Goal: Task Accomplishment & Management: Complete application form

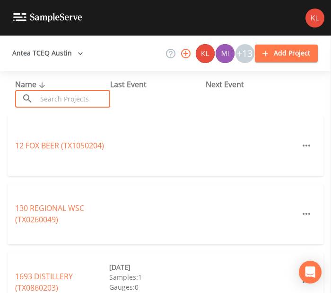
click at [55, 101] on input "text" at bounding box center [73, 99] width 73 height 18
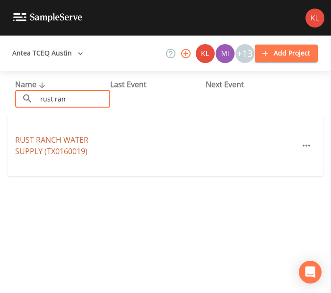
type input "rust ran"
click at [65, 150] on link "RUST RANCH WATER SUPPLY (TX0160019)" at bounding box center [51, 145] width 73 height 22
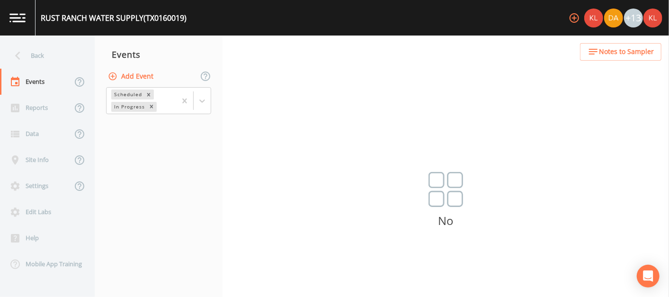
click at [147, 79] on button "Add Event" at bounding box center [131, 77] width 51 height 18
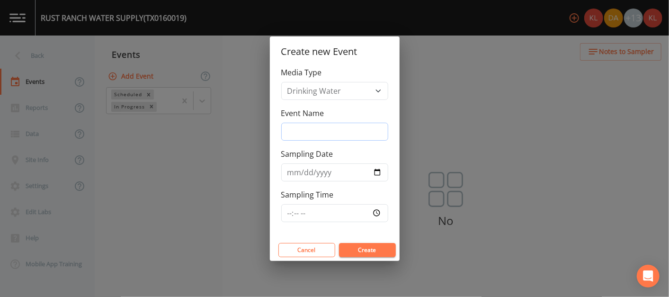
click at [299, 138] on input "Event Name" at bounding box center [334, 132] width 107 height 18
click at [317, 130] on input "Event Name" at bounding box center [334, 132] width 107 height 18
type input "[DATE]"
click at [331, 170] on input "Sampling Date" at bounding box center [334, 172] width 107 height 18
type input "[DATE]"
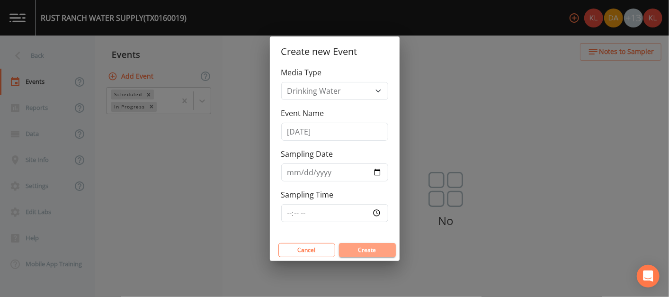
click at [331, 250] on button "Create" at bounding box center [367, 250] width 57 height 14
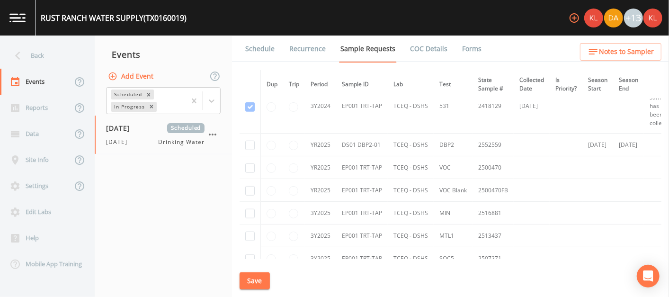
scroll to position [545, 0]
click at [247, 142] on input "checkbox" at bounding box center [249, 146] width 9 height 9
checkbox input "true"
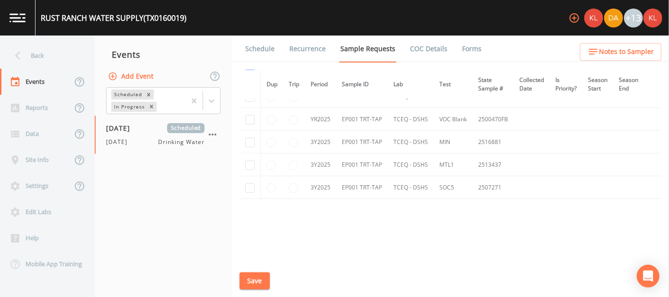
scroll to position [617, 0]
click at [253, 283] on button "Save" at bounding box center [255, 281] width 30 height 18
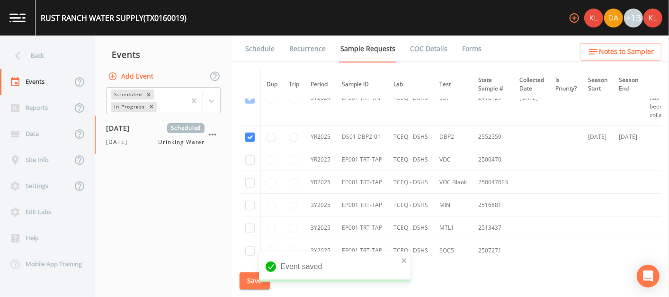
scroll to position [554, 0]
click at [245, 44] on link "Schedule" at bounding box center [260, 49] width 32 height 27
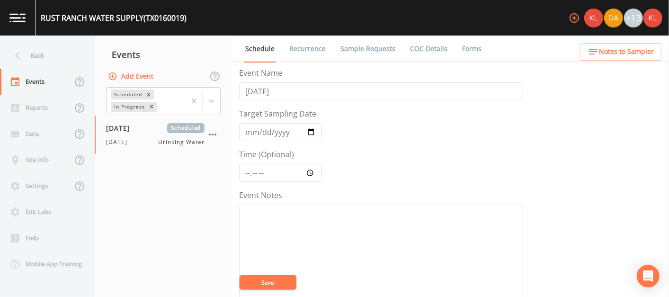
click at [302, 38] on link "Recurrence" at bounding box center [307, 49] width 39 height 27
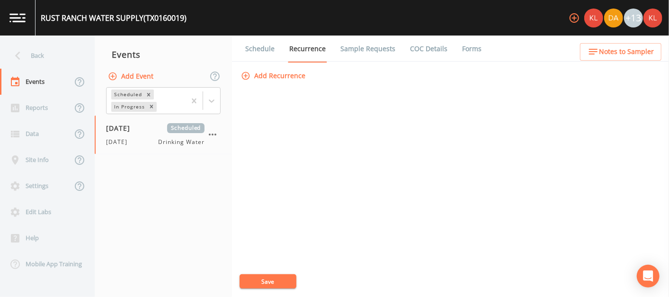
click at [266, 57] on link "Schedule" at bounding box center [260, 49] width 32 height 27
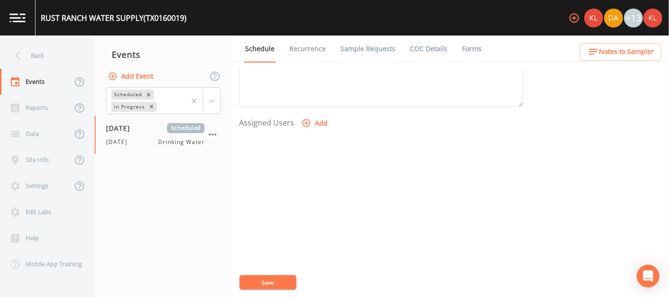
scroll to position [370, 0]
click at [25, 23] on link at bounding box center [18, 18] width 36 height 36
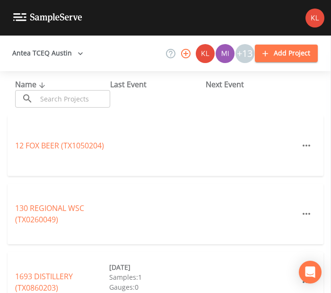
click at [58, 105] on input "text" at bounding box center [73, 99] width 73 height 18
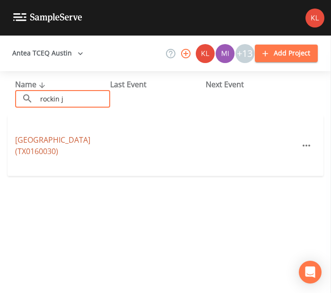
type input "rockin j"
click at [63, 141] on link "[GEOGRAPHIC_DATA] (TX0160030)" at bounding box center [52, 145] width 75 height 22
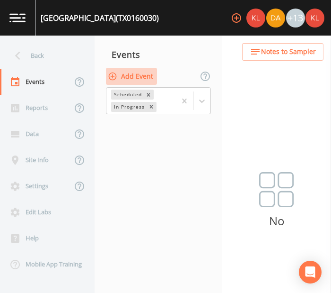
click at [134, 76] on button "Add Event" at bounding box center [131, 77] width 51 height 18
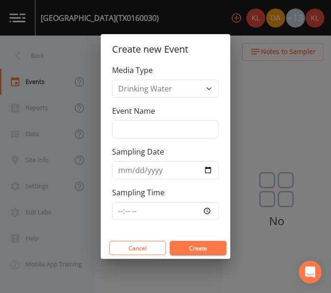
click at [171, 138] on div "Media Type Drinking Water Event Name Sampling Date Sampling Time" at bounding box center [166, 150] width 130 height 172
click at [173, 132] on input "Event Name" at bounding box center [165, 129] width 107 height 18
type input "[DATE]"
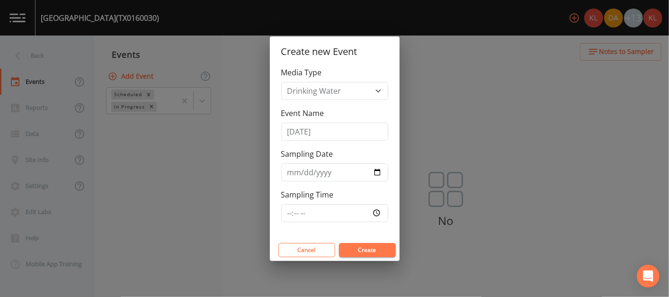
click at [331, 249] on button "Create" at bounding box center [367, 250] width 57 height 14
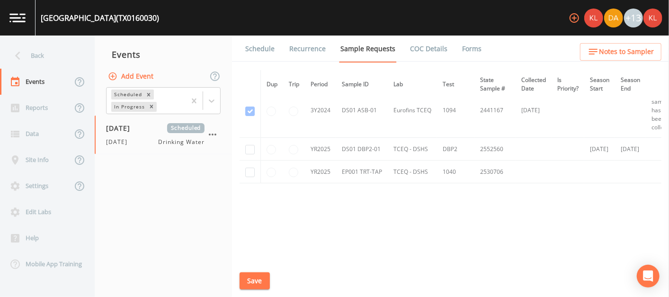
scroll to position [216, 0]
click at [247, 151] on input "checkbox" at bounding box center [249, 149] width 9 height 9
checkbox input "true"
click at [253, 173] on input "checkbox" at bounding box center [249, 172] width 9 height 9
checkbox input "true"
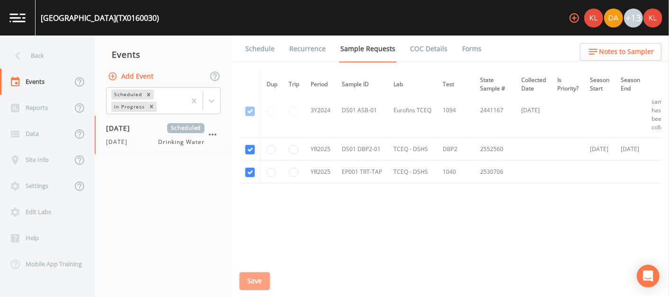
click at [266, 279] on button "Save" at bounding box center [255, 281] width 30 height 18
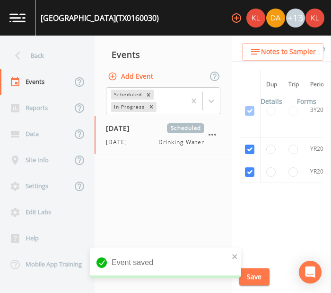
click at [15, 18] on img at bounding box center [17, 17] width 16 height 9
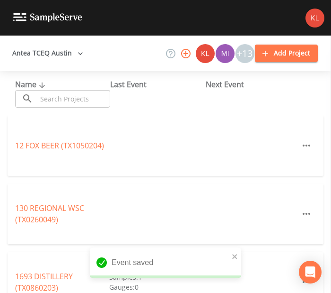
click at [99, 98] on input "text" at bounding box center [73, 99] width 73 height 18
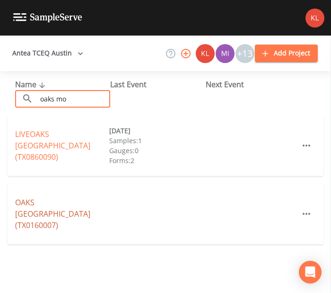
type input "oaks mo"
click at [53, 209] on link "[GEOGRAPHIC_DATA] (TX0160007)" at bounding box center [52, 213] width 75 height 33
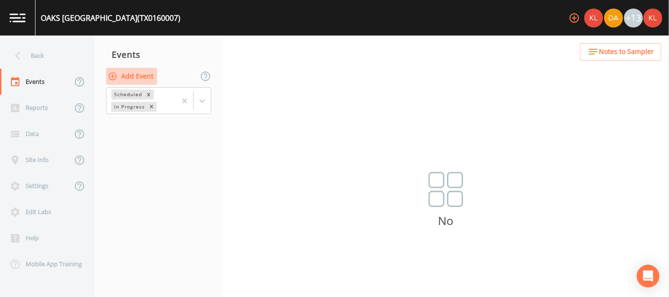
click at [124, 69] on button "Add Event" at bounding box center [131, 77] width 51 height 18
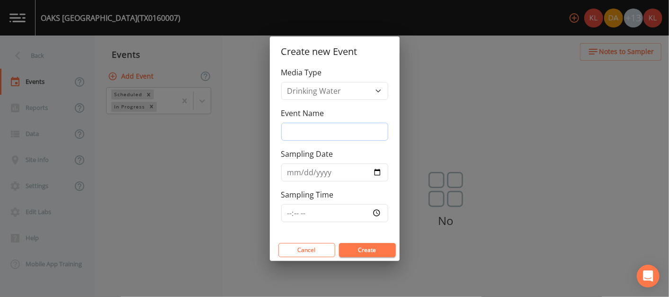
click at [331, 127] on input "Event Name" at bounding box center [334, 132] width 107 height 18
type input "[DATE]"
click at [331, 253] on button "Create" at bounding box center [367, 250] width 57 height 14
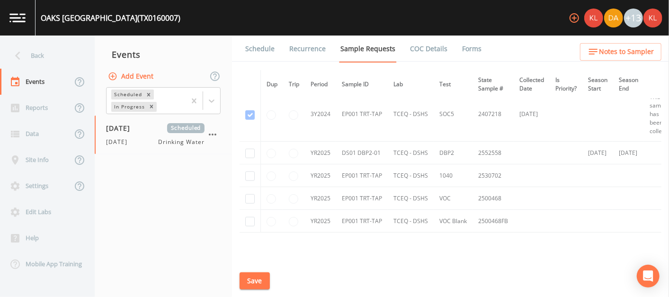
scroll to position [542, 0]
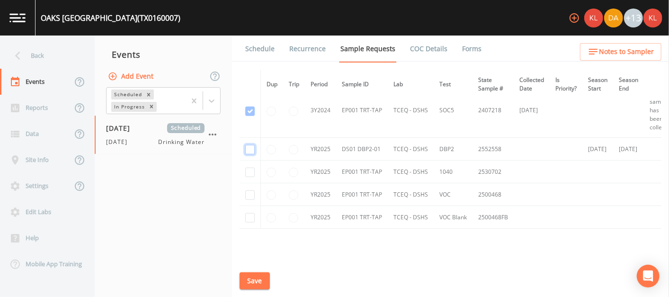
click at [250, 149] on input "checkbox" at bounding box center [249, 149] width 9 height 9
checkbox input "true"
click at [249, 277] on button "Save" at bounding box center [255, 281] width 30 height 18
click at [9, 20] on link at bounding box center [18, 18] width 36 height 36
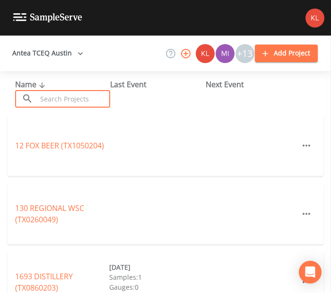
click at [63, 103] on input "text" at bounding box center [73, 99] width 73 height 18
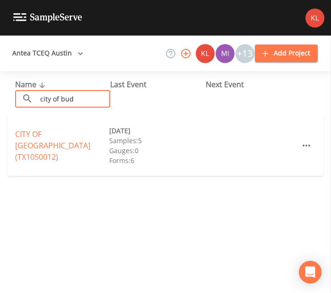
type input "city of bud"
click at [36, 144] on div "CITY OF [GEOGRAPHIC_DATA] (TX1050012)" at bounding box center [62, 145] width 94 height 34
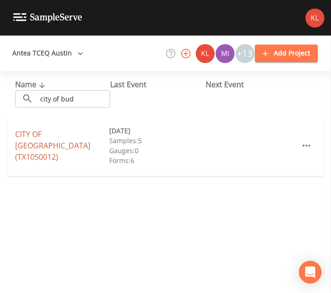
click at [36, 137] on link "CITY OF [GEOGRAPHIC_DATA] (TX1050012)" at bounding box center [52, 145] width 75 height 33
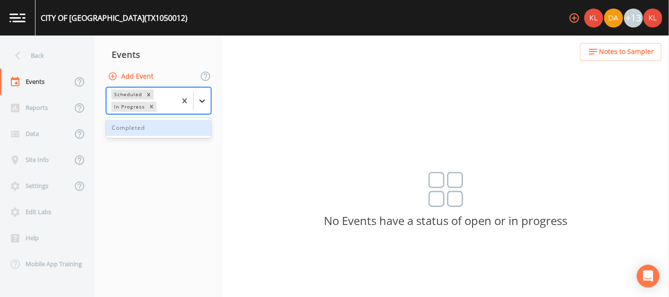
click at [211, 103] on div at bounding box center [202, 100] width 17 height 17
click at [143, 74] on button "Add Event" at bounding box center [131, 77] width 51 height 18
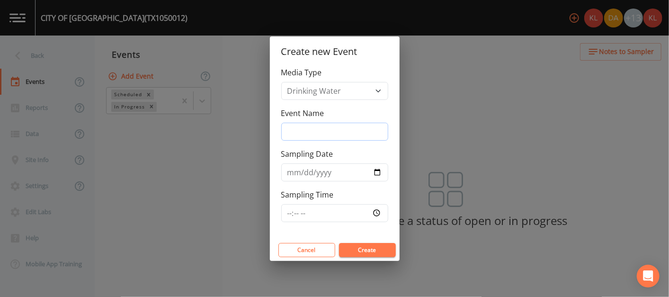
click at [297, 129] on input "Event Name" at bounding box center [334, 132] width 107 height 18
type input "[DATE]"
click at [331, 245] on button "Create" at bounding box center [367, 250] width 57 height 14
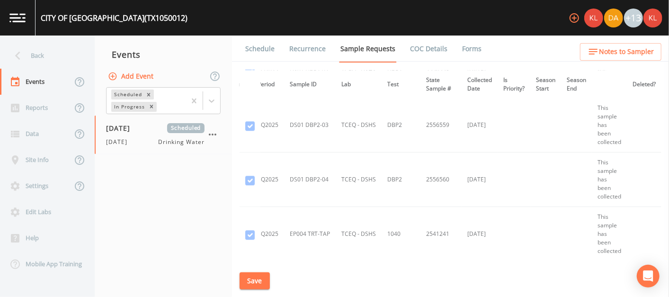
scroll to position [3377, 55]
click at [331, 206] on td "[DATE]" at bounding box center [480, 233] width 36 height 54
click at [212, 133] on icon "button" at bounding box center [213, 134] width 8 height 2
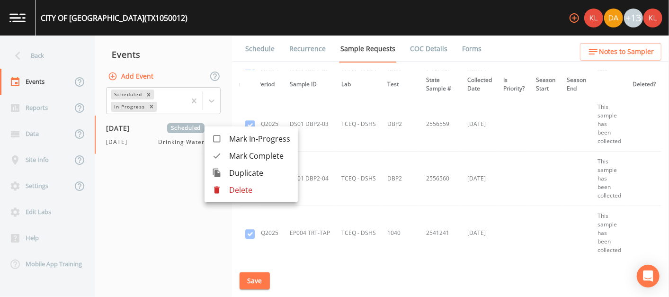
click at [241, 191] on p "Delete" at bounding box center [259, 189] width 61 height 11
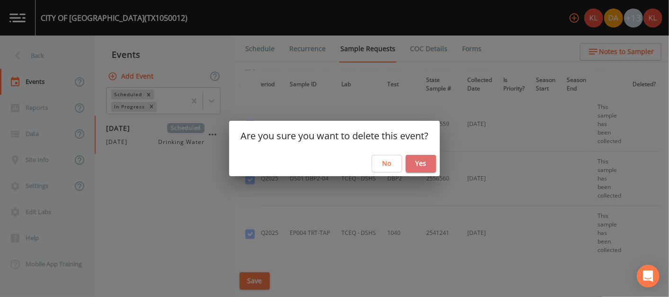
click at [331, 165] on button "Yes" at bounding box center [421, 164] width 30 height 18
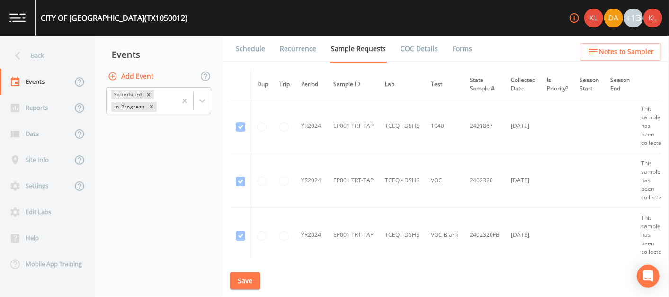
click at [18, 14] on img at bounding box center [17, 17] width 16 height 9
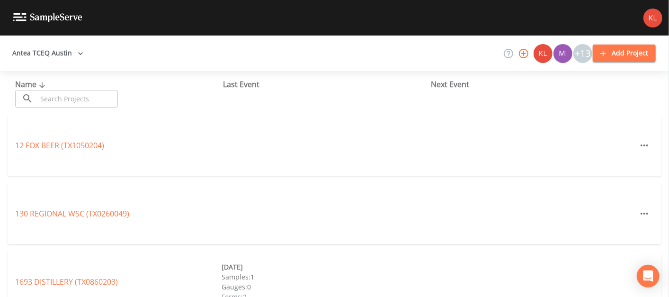
click at [108, 91] on input "text" at bounding box center [77, 99] width 81 height 18
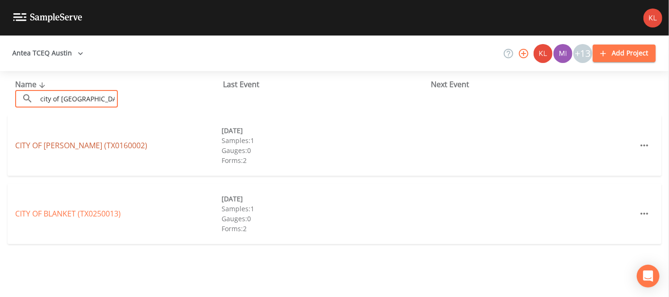
type input "city of [GEOGRAPHIC_DATA]"
click at [75, 146] on link "CITY OF [PERSON_NAME] (TX0160002)" at bounding box center [81, 145] width 132 height 10
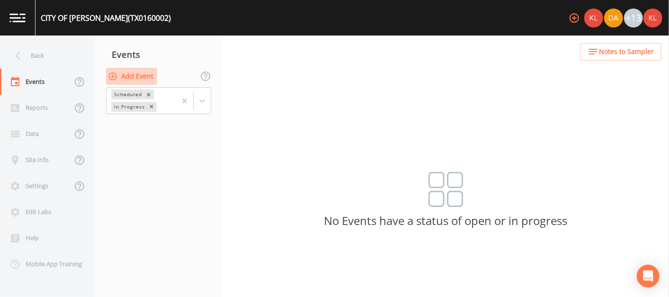
click at [133, 75] on button "Add Event" at bounding box center [131, 77] width 51 height 18
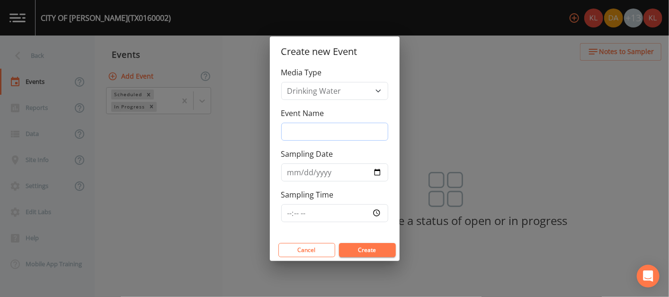
click at [312, 128] on input "Event Name" at bounding box center [334, 132] width 107 height 18
type input "[DATE]"
click at [331, 246] on button "Create" at bounding box center [367, 250] width 57 height 14
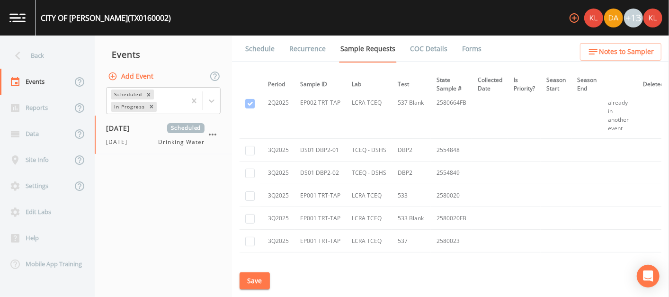
scroll to position [2141, 0]
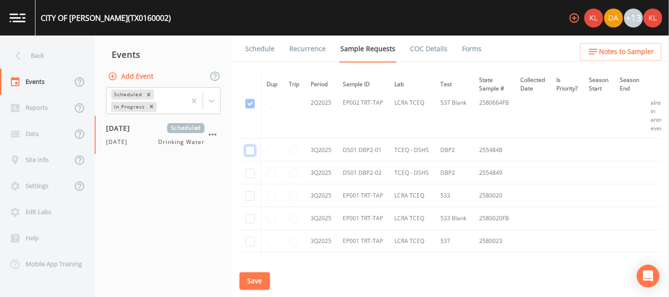
click at [249, 147] on input "checkbox" at bounding box center [249, 150] width 9 height 9
checkbox input "true"
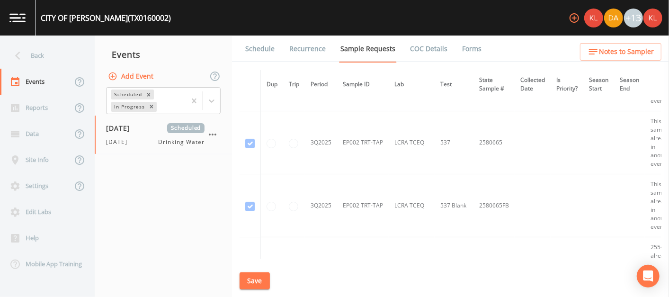
scroll to position [1855, 0]
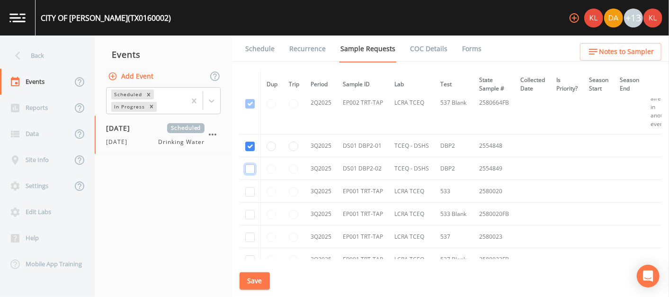
click at [250, 164] on input "checkbox" at bounding box center [249, 168] width 9 height 9
checkbox input "true"
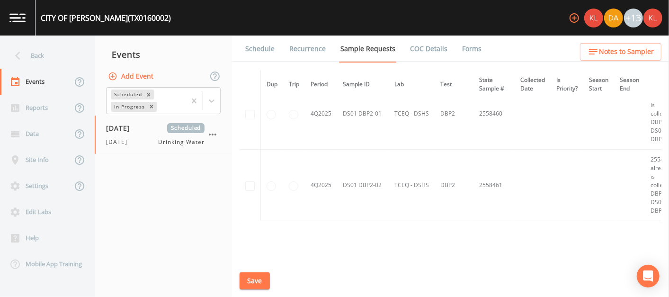
scroll to position [2333, 0]
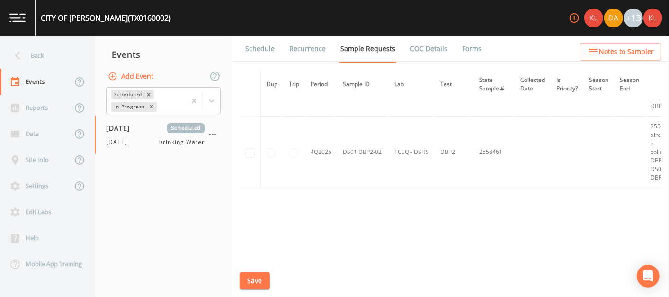
click at [250, 275] on button "Save" at bounding box center [255, 281] width 30 height 18
click at [16, 22] on img at bounding box center [17, 17] width 16 height 9
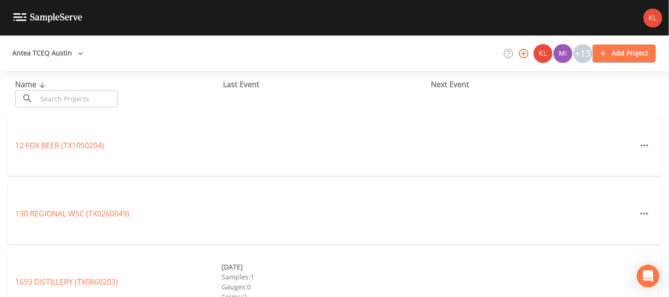
click at [97, 101] on input "text" at bounding box center [77, 99] width 81 height 18
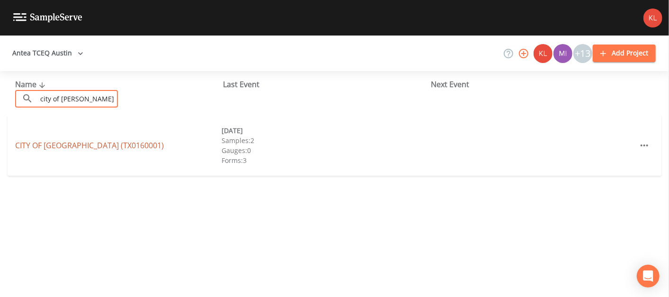
type input "city of [PERSON_NAME]"
click at [98, 150] on link "CITY OF [GEOGRAPHIC_DATA] (TX0160001)" at bounding box center [89, 145] width 149 height 10
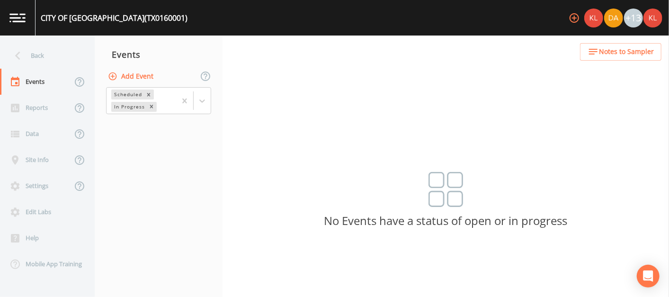
click at [143, 70] on button "Add Event" at bounding box center [131, 77] width 51 height 18
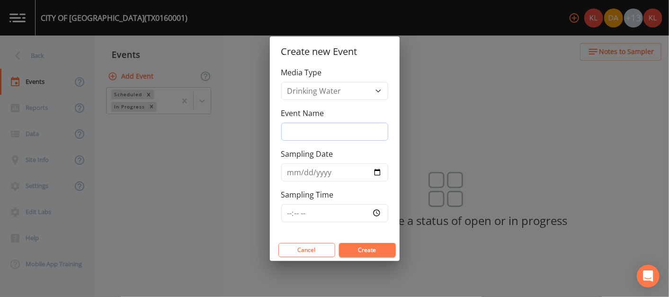
click at [303, 125] on input "Event Name" at bounding box center [334, 132] width 107 height 18
type input "[DATE]"
click at [331, 250] on button "Create" at bounding box center [367, 250] width 57 height 14
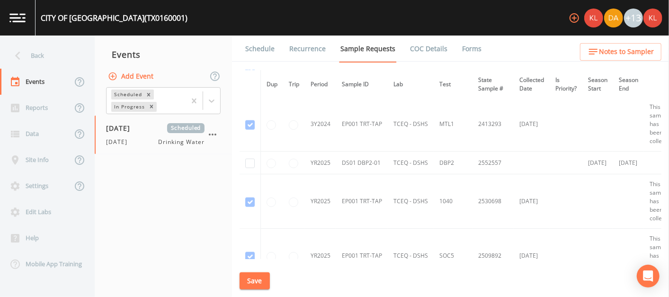
scroll to position [618, 0]
click at [249, 161] on input "checkbox" at bounding box center [249, 164] width 9 height 9
checkbox input "true"
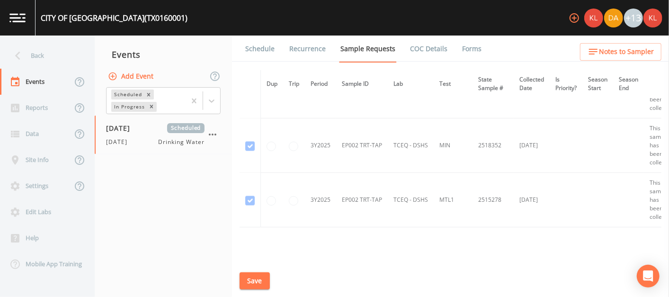
scroll to position [998, 0]
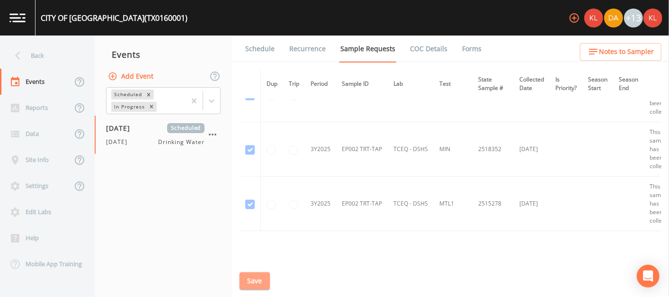
click at [248, 276] on button "Save" at bounding box center [255, 281] width 30 height 18
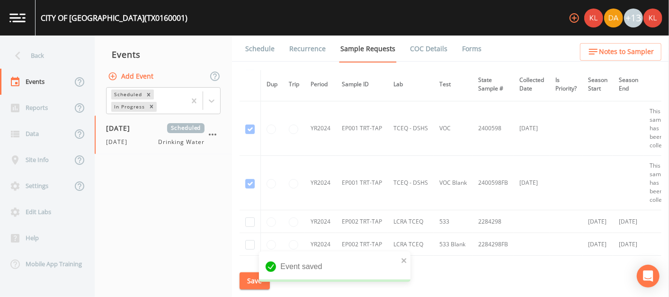
scroll to position [253, 0]
click at [24, 15] on img at bounding box center [17, 17] width 16 height 9
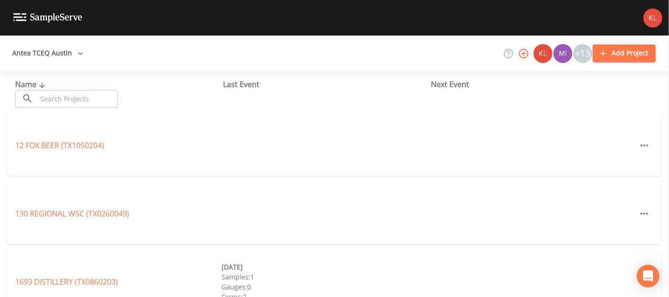
click at [107, 104] on input "text" at bounding box center [77, 99] width 81 height 18
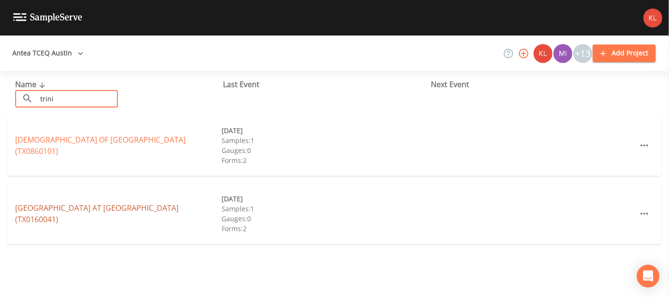
type input "trini"
click at [128, 206] on link "[GEOGRAPHIC_DATA] AT [GEOGRAPHIC_DATA] (TX0160041)" at bounding box center [96, 214] width 163 height 22
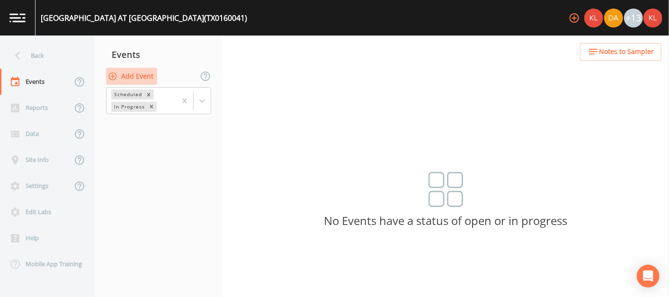
click at [140, 80] on button "Add Event" at bounding box center [131, 77] width 51 height 18
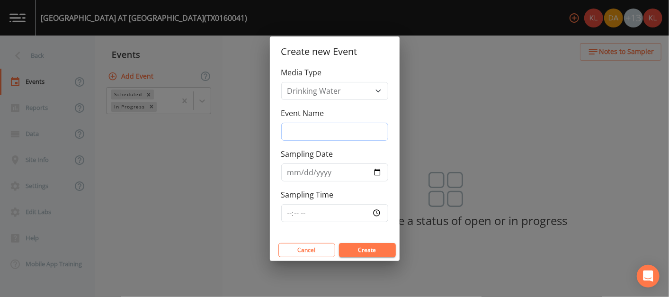
click at [331, 133] on input "Event Name" at bounding box center [334, 132] width 107 height 18
type input "[DATE]"
click at [331, 255] on button "Create" at bounding box center [367, 250] width 57 height 14
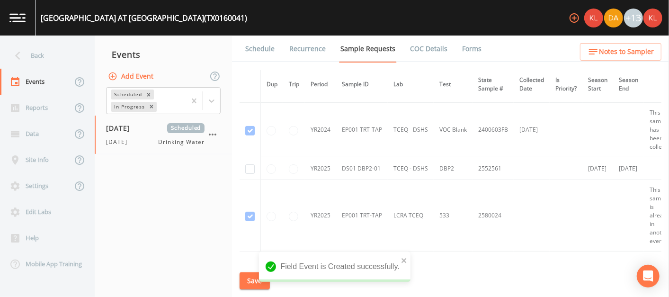
scroll to position [159, 0]
click at [249, 169] on input "checkbox" at bounding box center [249, 169] width 9 height 9
checkbox input "true"
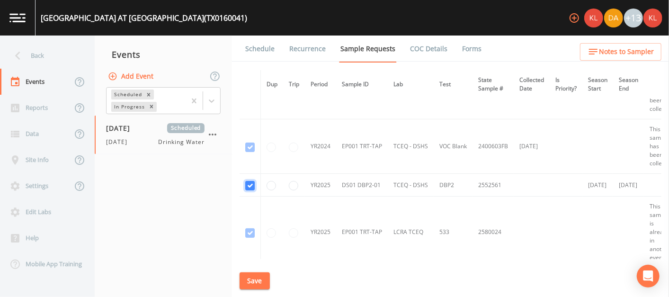
scroll to position [0, 0]
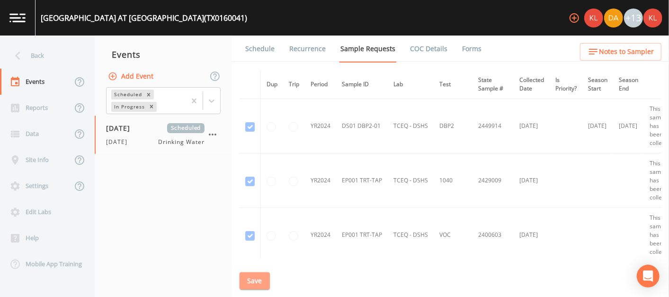
click at [249, 280] on button "Save" at bounding box center [255, 281] width 30 height 18
click at [23, 23] on link at bounding box center [18, 18] width 36 height 36
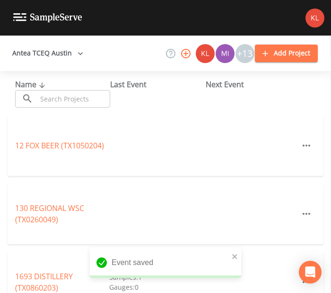
click at [49, 102] on input "text" at bounding box center [73, 99] width 73 height 18
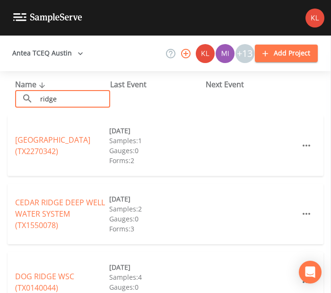
type input "ridge harb"
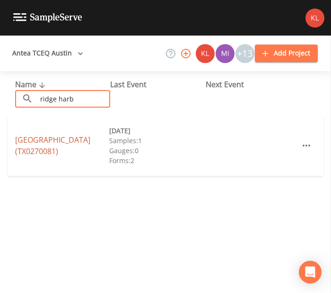
click at [35, 136] on link "[GEOGRAPHIC_DATA] (TX0270081)" at bounding box center [52, 145] width 75 height 22
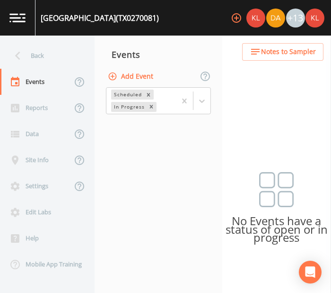
click at [143, 73] on button "Add Event" at bounding box center [131, 77] width 51 height 18
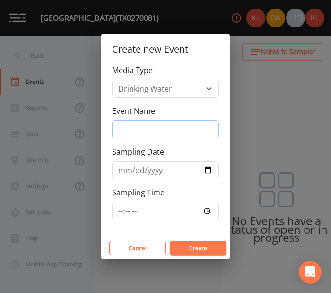
click at [196, 130] on input "Event Name" at bounding box center [165, 129] width 107 height 18
type input "[DATE]"
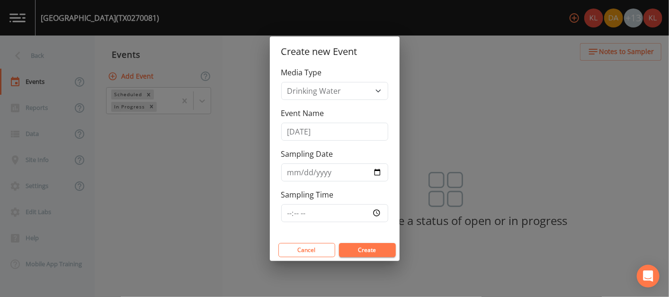
click at [331, 249] on button "Create" at bounding box center [367, 250] width 57 height 14
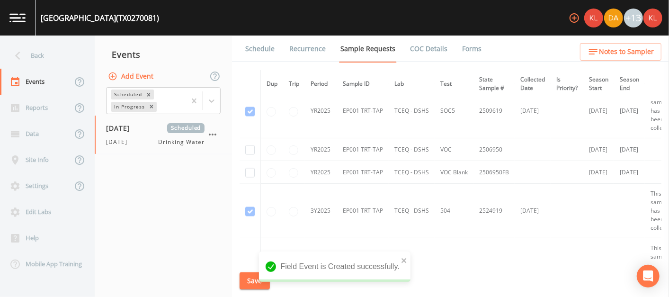
scroll to position [993, 0]
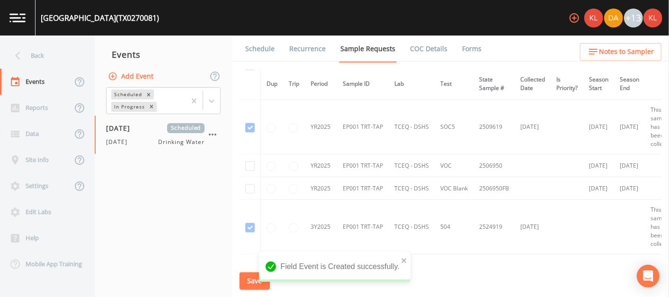
click at [243, 161] on td at bounding box center [250, 165] width 21 height 23
click at [247, 163] on input "checkbox" at bounding box center [249, 165] width 9 height 9
checkbox input "true"
click at [249, 186] on input "checkbox" at bounding box center [249, 188] width 9 height 9
checkbox input "true"
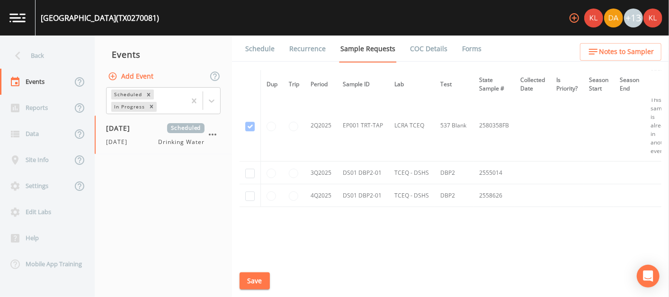
scroll to position [1643, 0]
click at [253, 170] on input "checkbox" at bounding box center [249, 173] width 9 height 9
checkbox input "true"
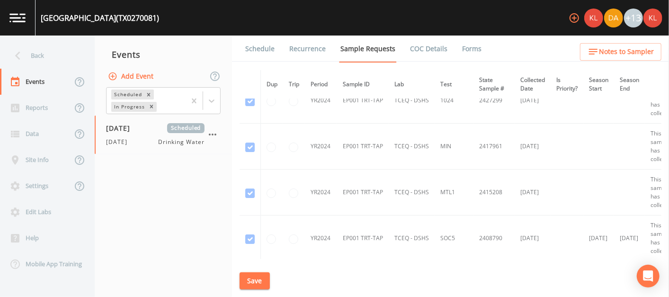
scroll to position [0, 0]
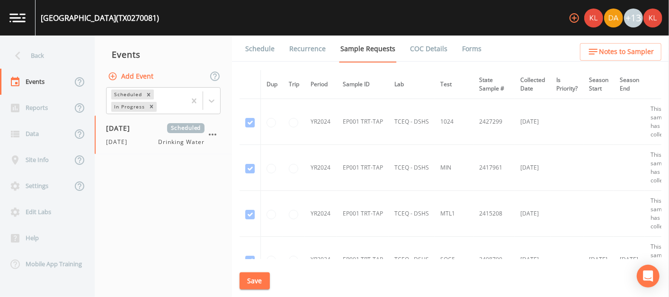
click at [252, 283] on button "Save" at bounding box center [255, 281] width 30 height 18
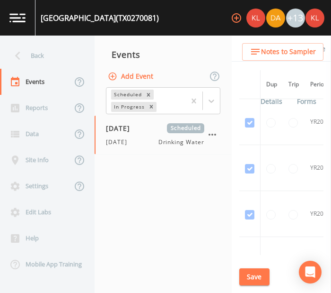
click at [26, 19] on link at bounding box center [18, 18] width 36 height 36
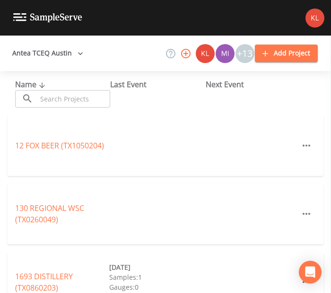
click at [73, 98] on input "text" at bounding box center [73, 99] width 73 height 18
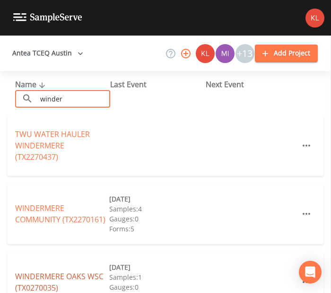
type input "winder"
click at [52, 272] on link "[GEOGRAPHIC_DATA] (TX0270035)" at bounding box center [59, 282] width 89 height 22
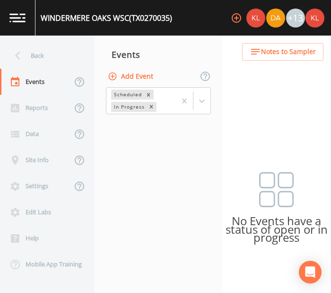
click at [137, 78] on button "Add Event" at bounding box center [131, 77] width 51 height 18
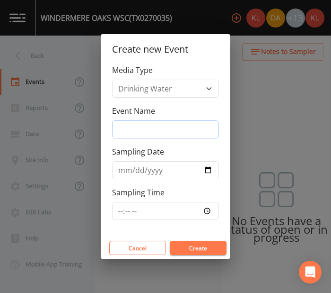
click at [160, 128] on input "Event Name" at bounding box center [165, 129] width 107 height 18
type input "[DATE]"
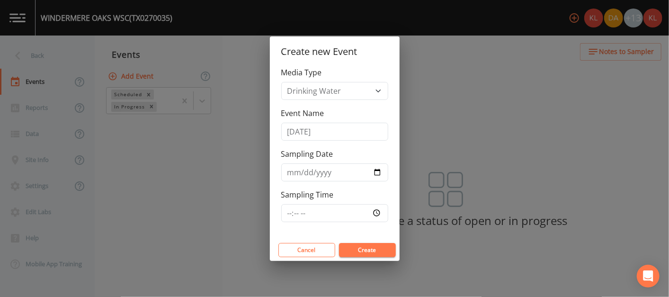
click at [331, 243] on button "Create" at bounding box center [367, 250] width 57 height 14
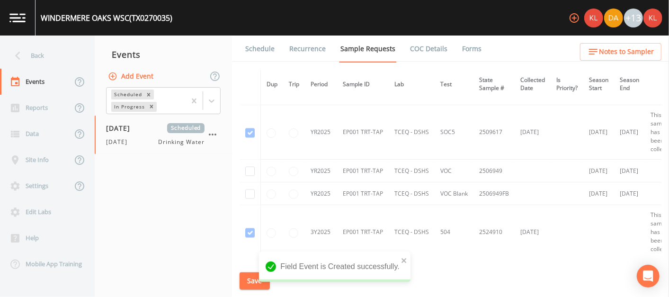
scroll to position [988, 0]
click at [249, 166] on input "checkbox" at bounding box center [249, 170] width 9 height 9
checkbox input "true"
click at [251, 190] on input "checkbox" at bounding box center [249, 192] width 9 height 9
checkbox input "true"
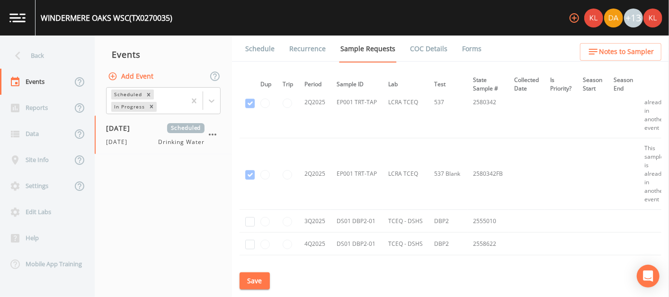
scroll to position [1596, 6]
click at [249, 216] on input "checkbox" at bounding box center [249, 220] width 9 height 9
checkbox input "true"
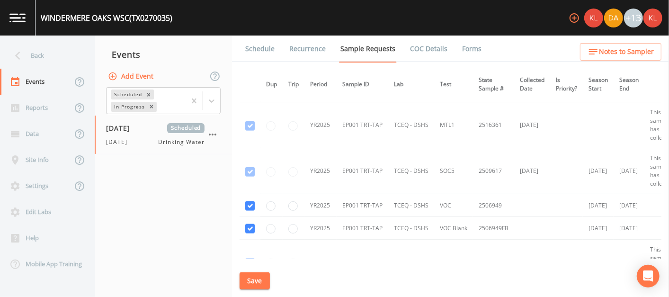
scroll to position [800, 0]
click at [253, 271] on div "Schedule Recurrence Sample Requests COC Details Forms Dup Trip Period Sample ID…" at bounding box center [450, 166] width 437 height 261
click at [259, 284] on button "Save" at bounding box center [255, 281] width 30 height 18
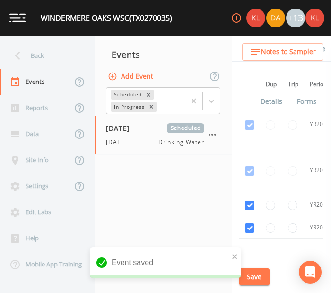
click at [19, 21] on img at bounding box center [17, 17] width 16 height 9
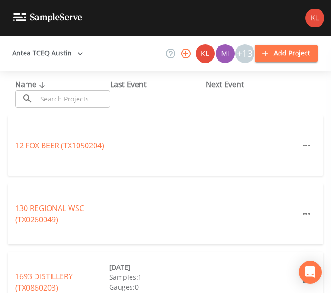
click at [82, 95] on input "text" at bounding box center [73, 99] width 73 height 18
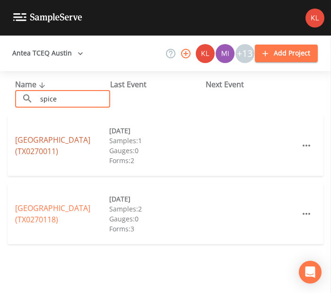
type input "spice"
click at [21, 141] on link "[GEOGRAPHIC_DATA] (TX0270011)" at bounding box center [52, 145] width 75 height 22
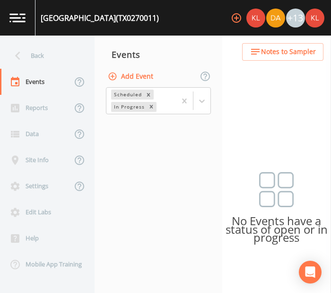
click at [136, 79] on button "Add Event" at bounding box center [131, 77] width 51 height 18
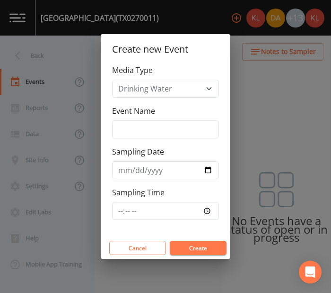
click at [152, 119] on div "Event Name" at bounding box center [165, 121] width 107 height 33
click at [149, 126] on input "Event Name" at bounding box center [165, 129] width 107 height 18
type input "[DATE]"
click at [205, 246] on button "Create" at bounding box center [198, 247] width 57 height 14
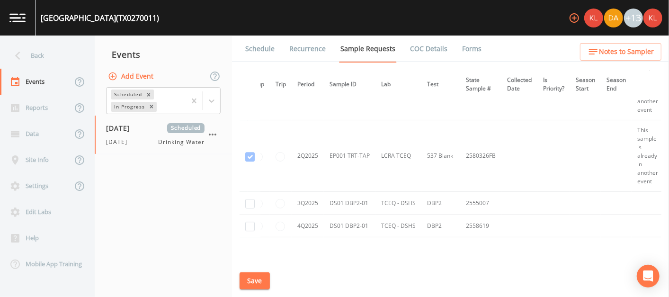
scroll to position [1585, 13]
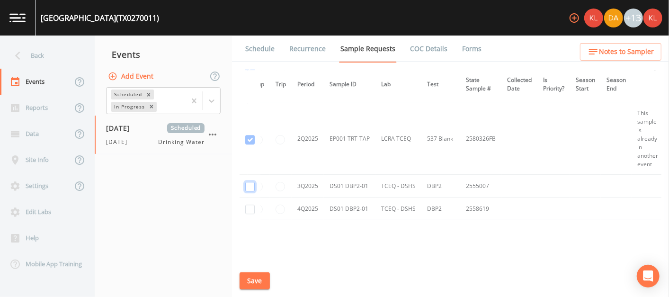
click at [249, 183] on input "checkbox" at bounding box center [249, 186] width 9 height 9
checkbox input "true"
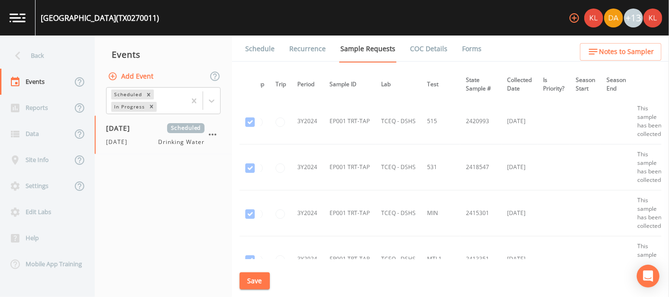
scroll to position [0, 13]
click at [249, 281] on button "Save" at bounding box center [255, 281] width 30 height 18
click at [23, 32] on link at bounding box center [18, 18] width 36 height 36
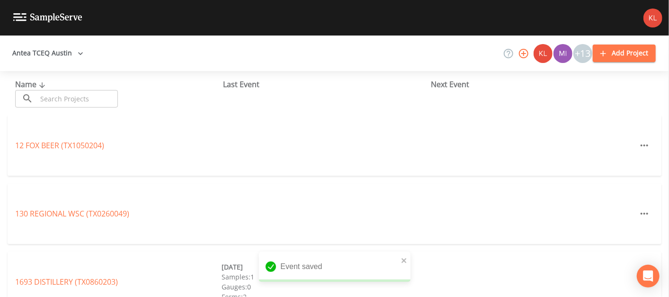
click at [95, 103] on input "text" at bounding box center [77, 99] width 81 height 18
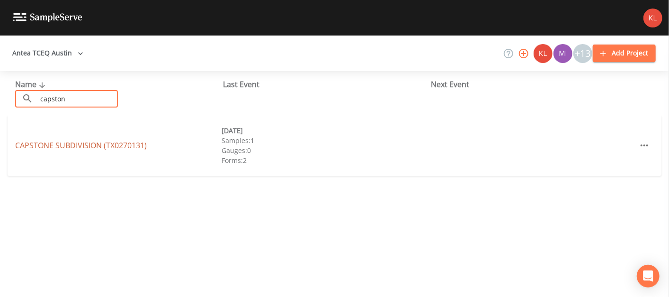
type input "capston"
click at [110, 147] on link "CAPSTONE SUBDIVISION (TX0270131)" at bounding box center [81, 145] width 132 height 10
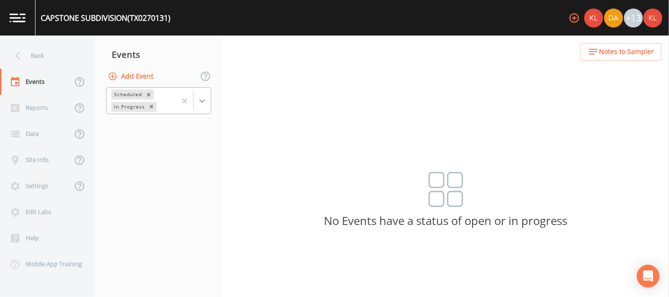
click at [200, 103] on icon at bounding box center [201, 100] width 9 height 9
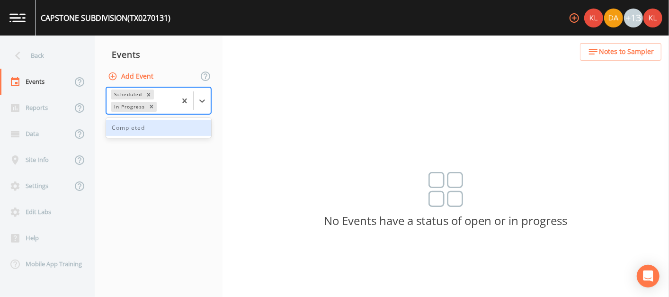
click at [180, 119] on div "Completed" at bounding box center [158, 128] width 105 height 20
click at [181, 123] on div "Completed" at bounding box center [158, 128] width 105 height 16
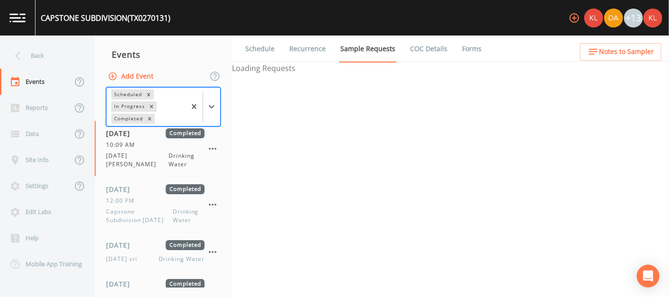
click at [139, 70] on button "Add Event" at bounding box center [131, 77] width 51 height 18
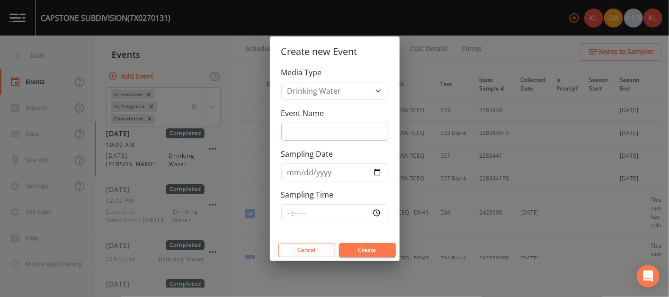
click at [316, 128] on input "Event Name" at bounding box center [334, 132] width 107 height 18
type input "[DATE]"
click at [331, 248] on button "Create" at bounding box center [367, 250] width 57 height 14
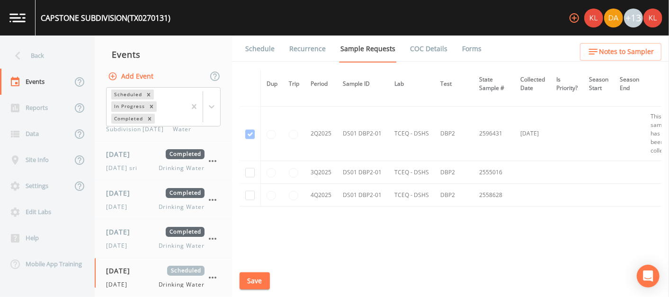
scroll to position [1009, 0]
click at [255, 168] on input "checkbox" at bounding box center [249, 172] width 9 height 9
checkbox input "true"
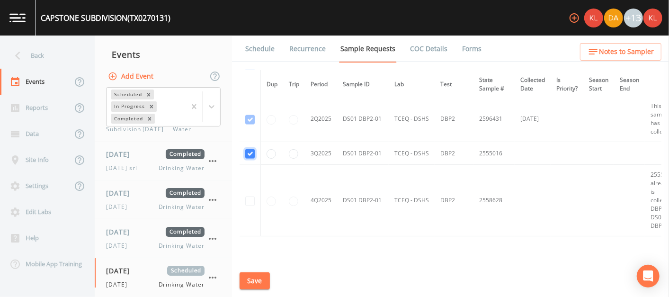
scroll to position [926, 0]
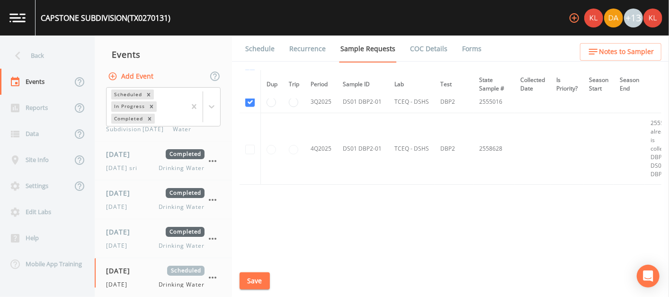
click at [256, 288] on button "Save" at bounding box center [255, 281] width 30 height 18
click at [24, 20] on img at bounding box center [17, 17] width 16 height 9
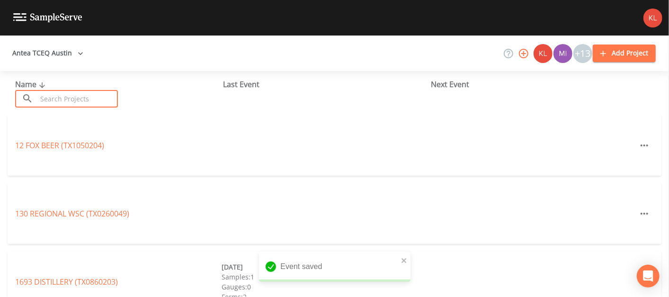
click at [59, 107] on input "text" at bounding box center [77, 99] width 81 height 18
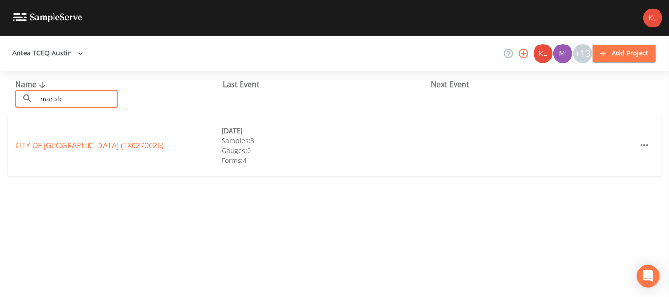
type input "marble"
click at [66, 133] on div "CITY OF [GEOGRAPHIC_DATA] (TX0270026) [DATE] Samples: 3 Gauges: 0 Forms: 4" at bounding box center [335, 145] width 654 height 61
click at [69, 148] on link "CITY OF [GEOGRAPHIC_DATA] (TX0270026)" at bounding box center [89, 145] width 149 height 10
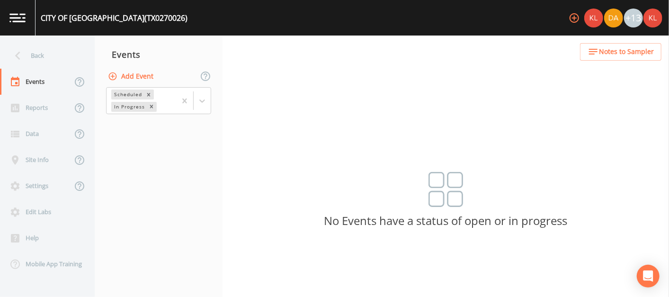
click at [137, 78] on button "Add Event" at bounding box center [131, 77] width 51 height 18
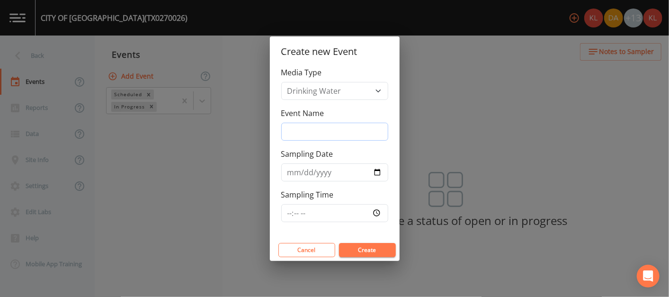
click at [331, 132] on input "Event Name" at bounding box center [334, 132] width 107 height 18
type input "[DATE]"
click at [331, 243] on button "Create" at bounding box center [367, 250] width 57 height 14
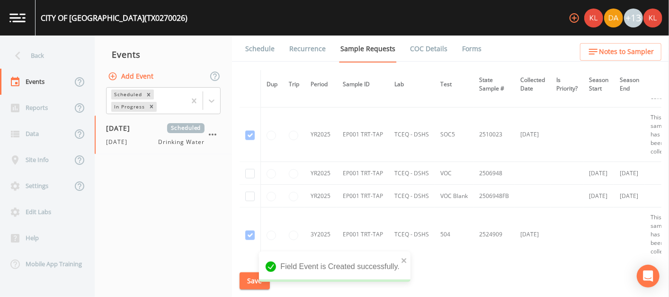
scroll to position [917, 0]
click at [247, 170] on input "checkbox" at bounding box center [249, 173] width 9 height 9
checkbox input "true"
click at [250, 195] on input "checkbox" at bounding box center [249, 196] width 9 height 9
checkbox input "true"
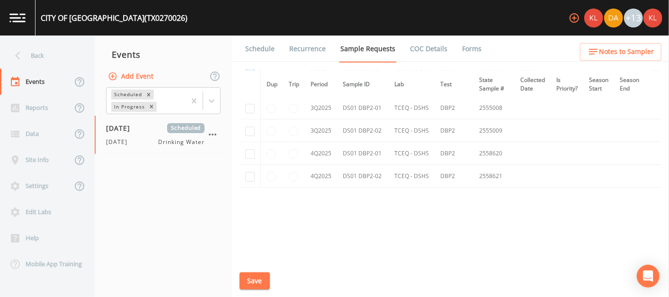
scroll to position [1440, 0]
click at [247, 132] on input "checkbox" at bounding box center [249, 131] width 9 height 9
checkbox input "true"
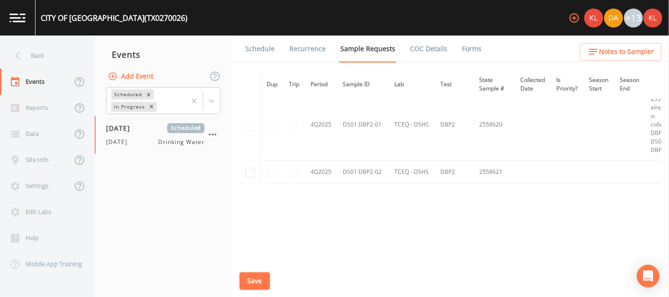
scroll to position [1222, 0]
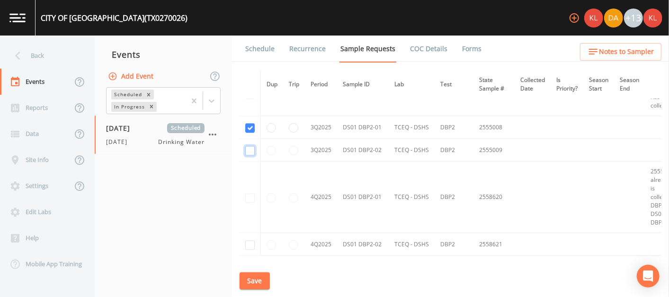
click at [251, 149] on input "checkbox" at bounding box center [249, 150] width 9 height 9
checkbox input "true"
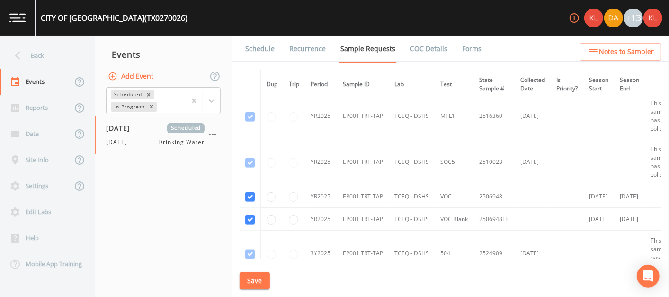
scroll to position [754, 0]
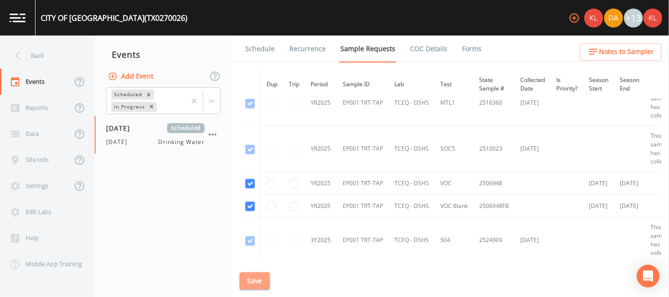
click at [255, 281] on button "Save" at bounding box center [255, 281] width 30 height 18
